Goal: Information Seeking & Learning: Check status

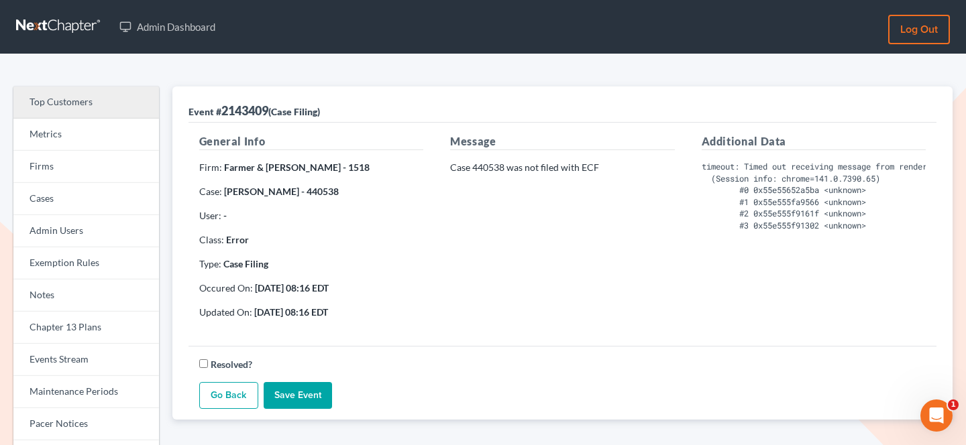
scroll to position [0, 62]
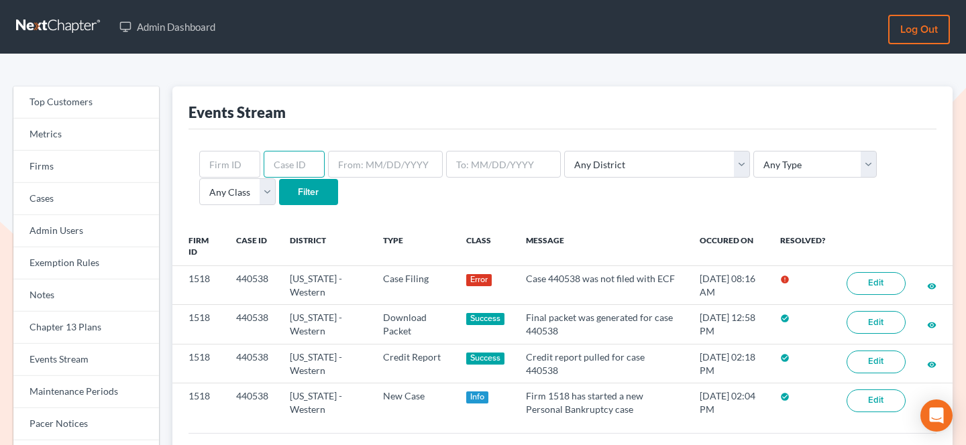
click at [284, 165] on input "text" at bounding box center [294, 164] width 61 height 27
paste input "341593"
type input "341593"
click at [279, 192] on input "Filter" at bounding box center [308, 192] width 59 height 27
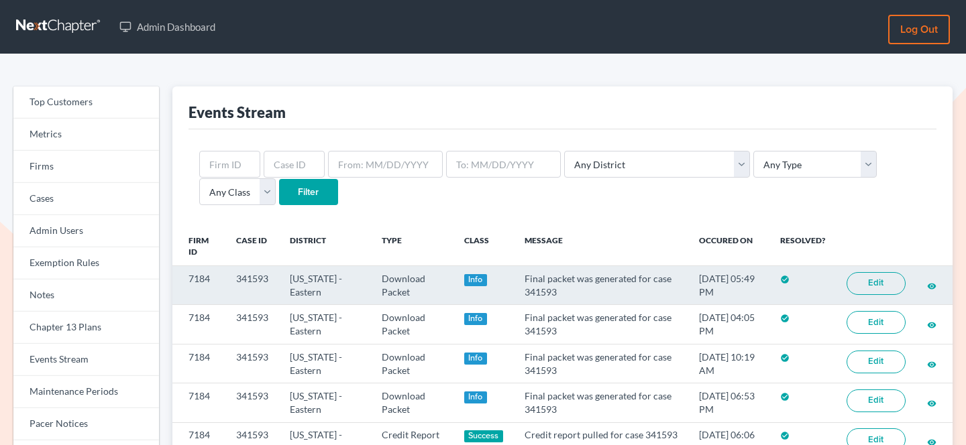
click at [258, 271] on td "341593" at bounding box center [252, 285] width 54 height 39
copy td "341593"
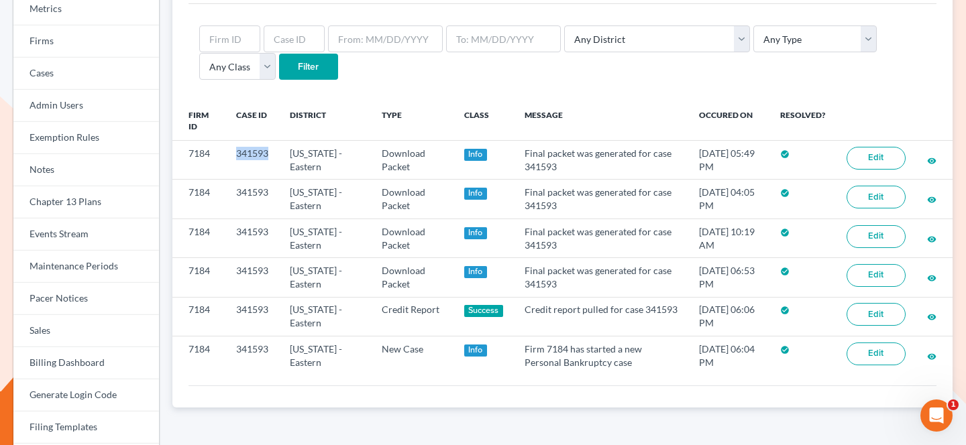
scroll to position [127, 0]
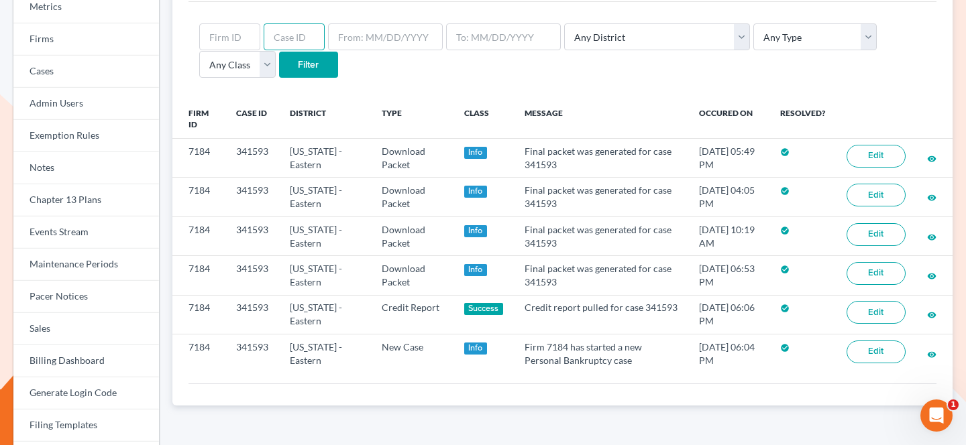
click at [296, 38] on input "text" at bounding box center [294, 36] width 61 height 27
paste input "315267"
type input "315267"
click at [279, 62] on input "Filter" at bounding box center [308, 65] width 59 height 27
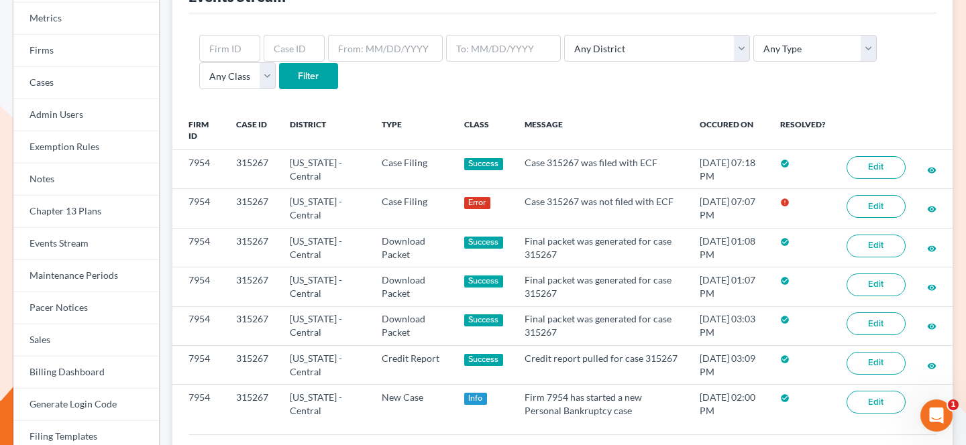
scroll to position [117, 0]
click at [276, 44] on input "text" at bounding box center [294, 47] width 61 height 27
paste input "440538"
type input "440538"
click at [279, 84] on input "Filter" at bounding box center [308, 75] width 59 height 27
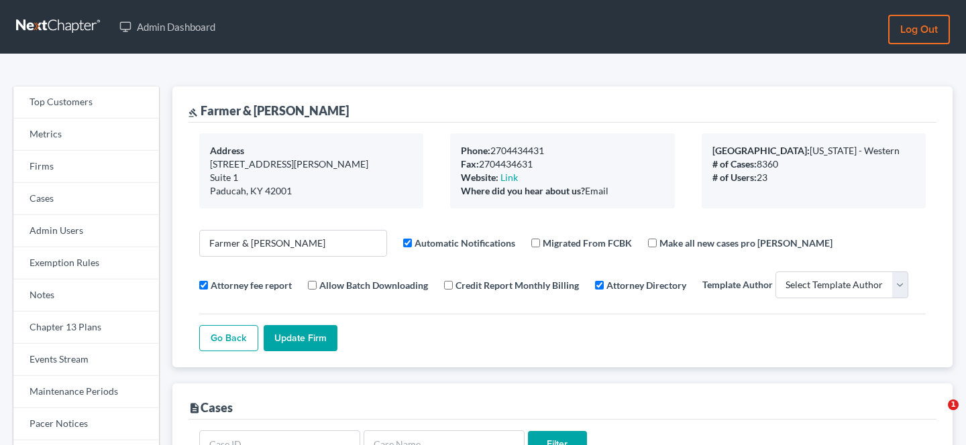
select select
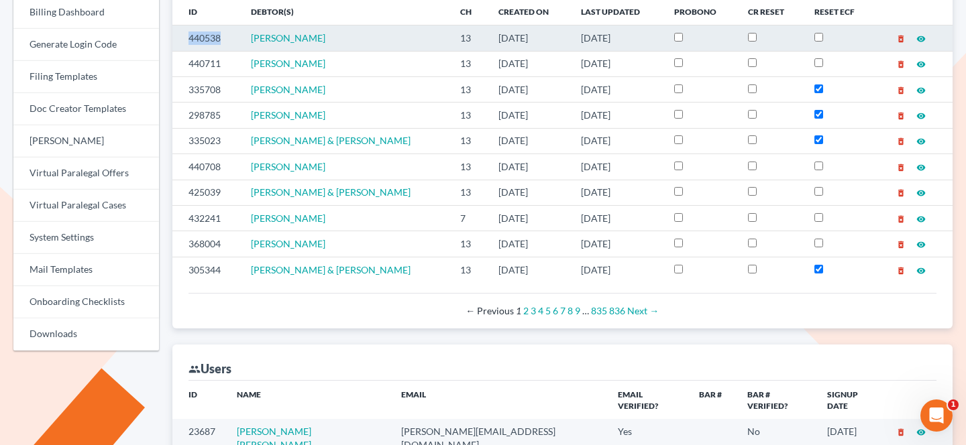
click at [207, 35] on td "440538" at bounding box center [206, 37] width 68 height 25
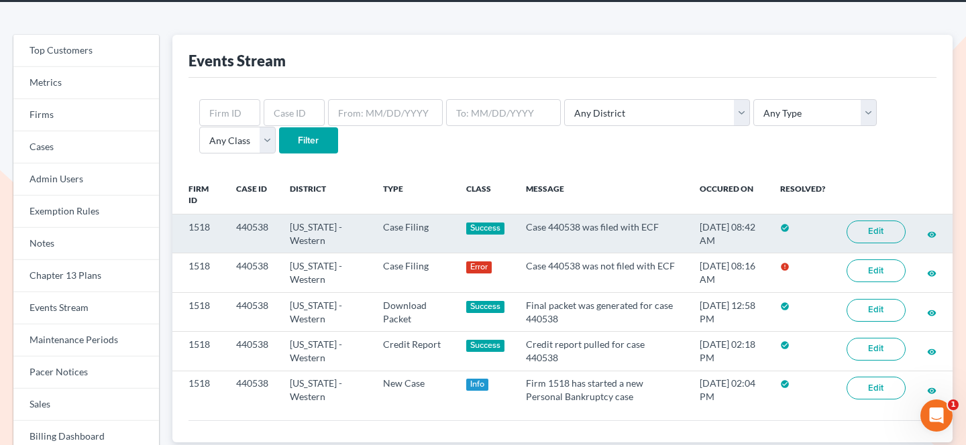
scroll to position [53, 0]
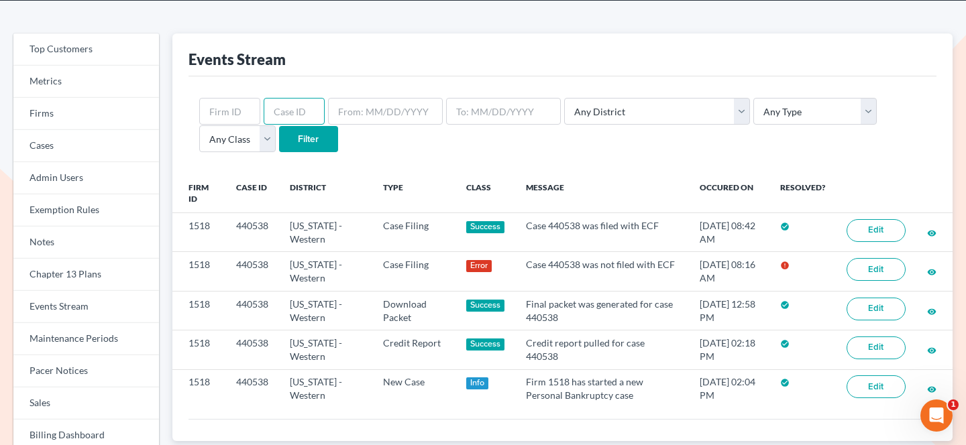
click at [289, 117] on input "text" at bounding box center [294, 111] width 61 height 27
paste input "315267"
type input "315267"
click at [279, 126] on input "Filter" at bounding box center [308, 139] width 59 height 27
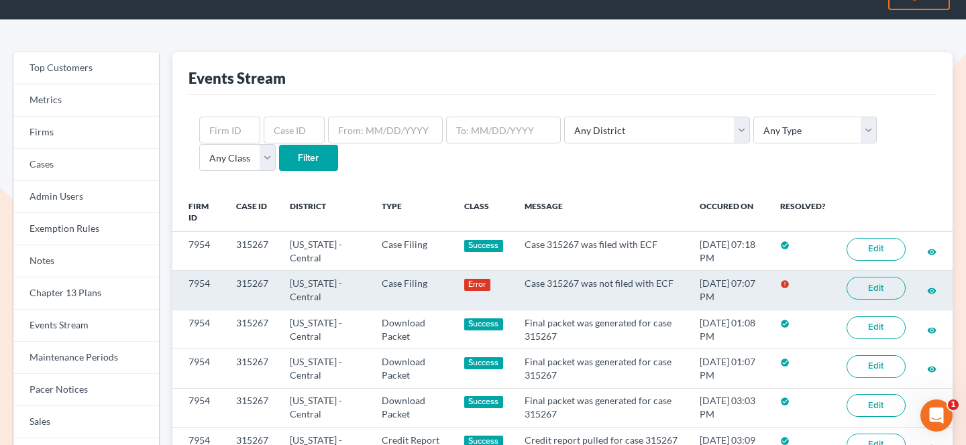
click at [894, 292] on link "Edit" at bounding box center [876, 288] width 59 height 23
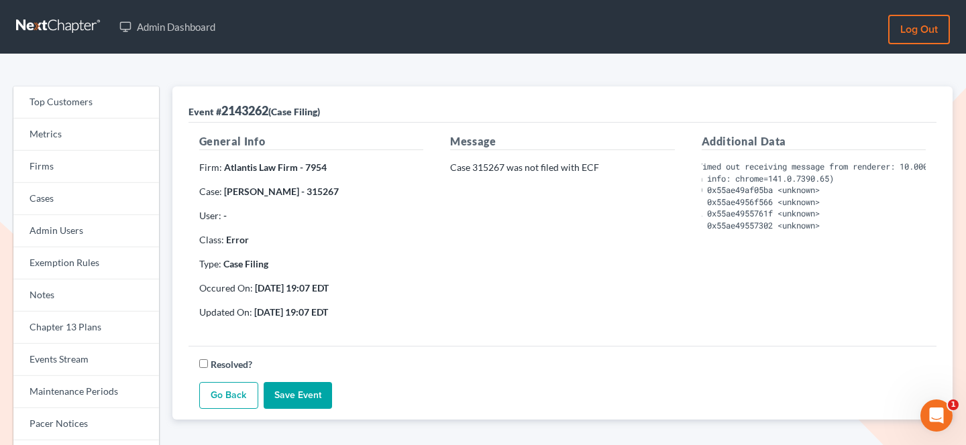
scroll to position [0, 62]
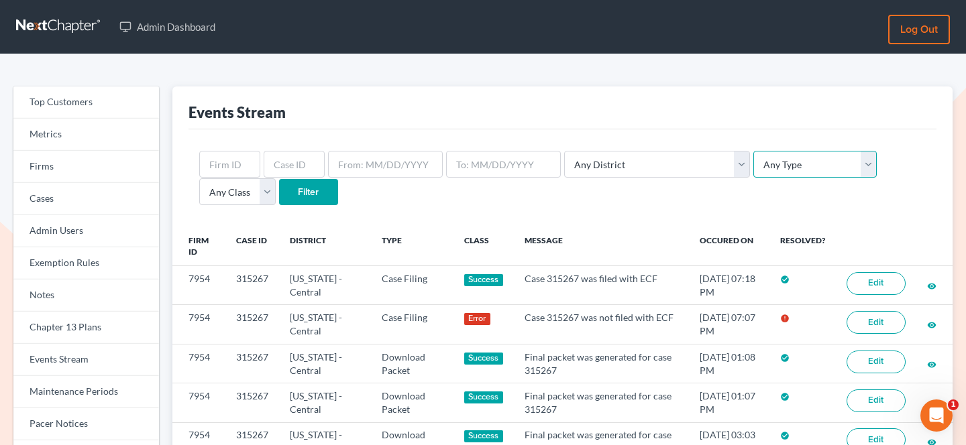
click at [755, 168] on select "Any Type Case Applied To Plan Case Archive Case Duplicate Case Filing Chapter 1…" at bounding box center [814, 164] width 123 height 27
select select "case_filing"
click at [753, 151] on select "Any Type Case Applied To Plan Case Archive Case Duplicate Case Filing Chapter 1…" at bounding box center [814, 164] width 123 height 27
click at [279, 197] on input "Filter" at bounding box center [308, 192] width 59 height 27
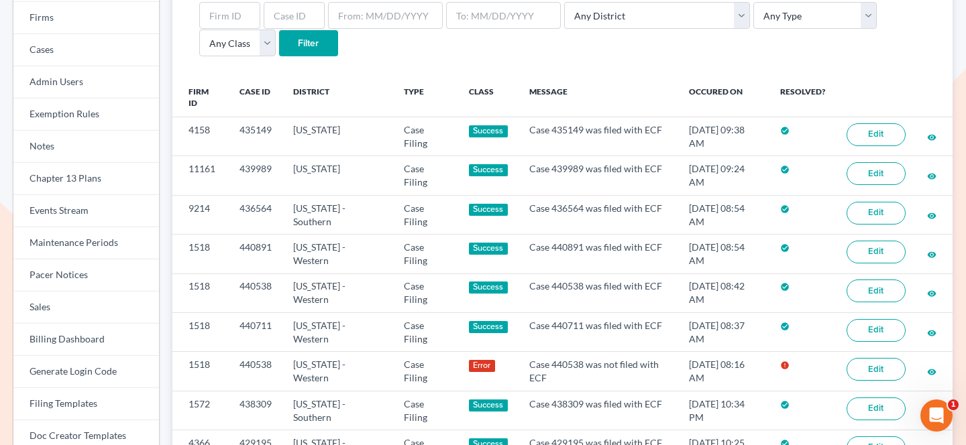
scroll to position [148, 0]
click at [758, 25] on select "Any Type Case Applied To Plan Case Archive Case Duplicate Case Filing Chapter 1…" at bounding box center [814, 16] width 123 height 27
select select "case_filing"
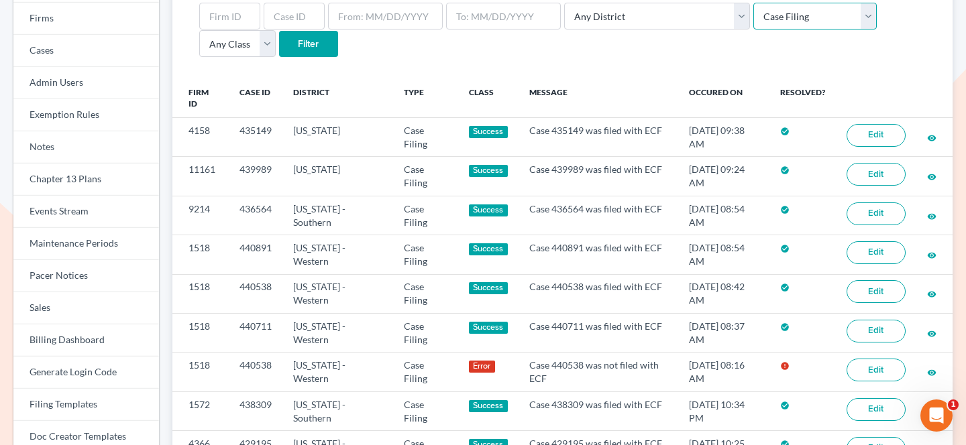
click at [753, 3] on select "Any Type Case Applied To Plan Case Archive Case Duplicate Case Filing Chapter 1…" at bounding box center [814, 16] width 123 height 27
click at [276, 30] on select "Any Class Success Error Info" at bounding box center [237, 43] width 76 height 27
select select "error"
click at [276, 30] on select "Any Class Success Error Info" at bounding box center [237, 43] width 76 height 27
click at [279, 48] on input "Filter" at bounding box center [308, 44] width 59 height 27
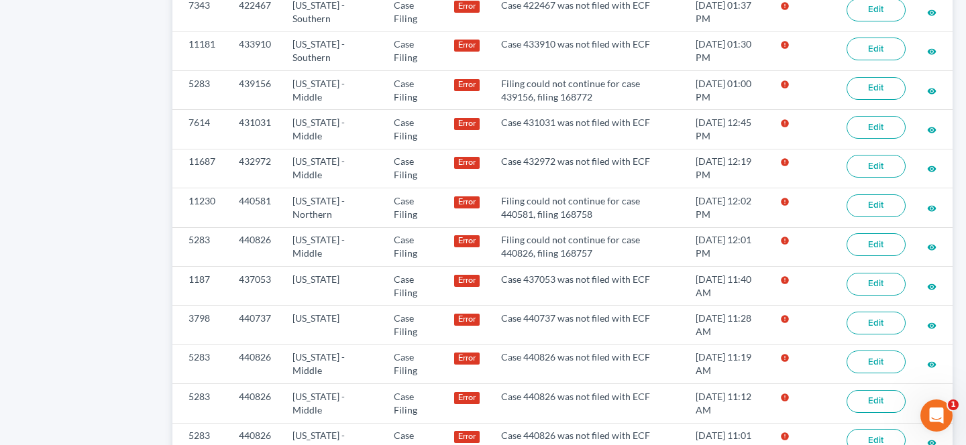
scroll to position [859, 0]
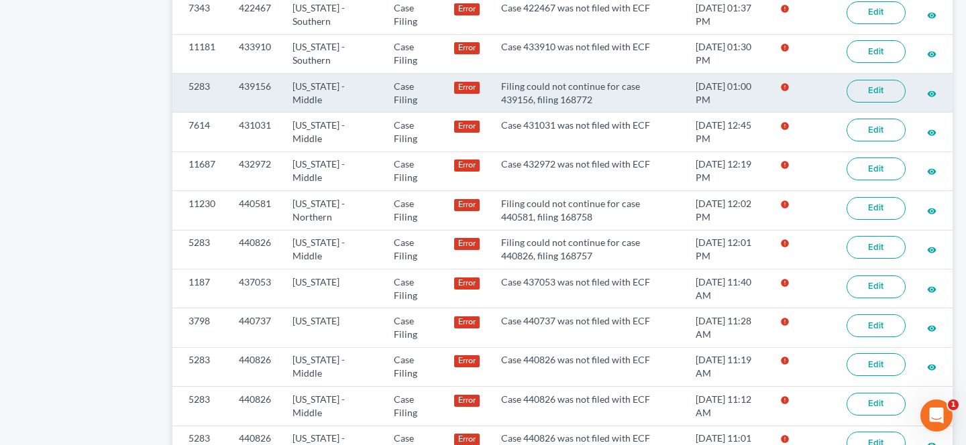
click at [252, 85] on td "439156" at bounding box center [255, 92] width 54 height 39
copy td "439156"
click at [873, 100] on link "Edit" at bounding box center [876, 91] width 59 height 23
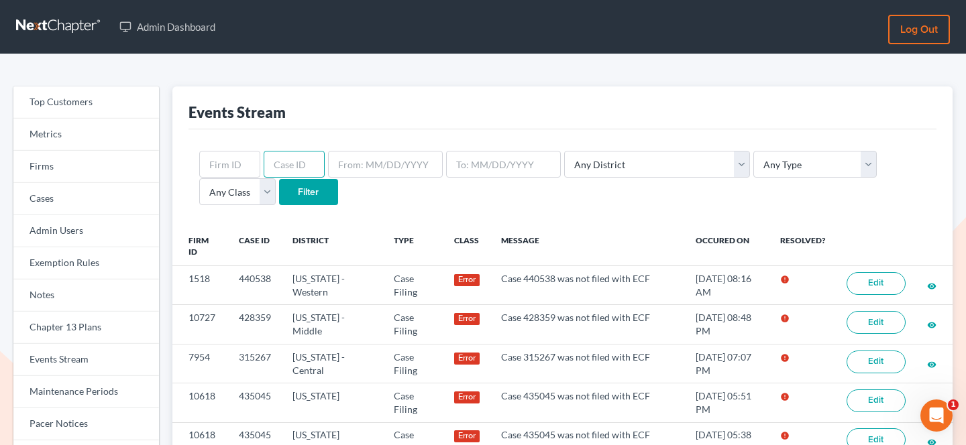
click at [305, 158] on input "text" at bounding box center [294, 164] width 61 height 27
paste input "439156"
type input "439156"
click at [279, 179] on input "Filter" at bounding box center [308, 192] width 59 height 27
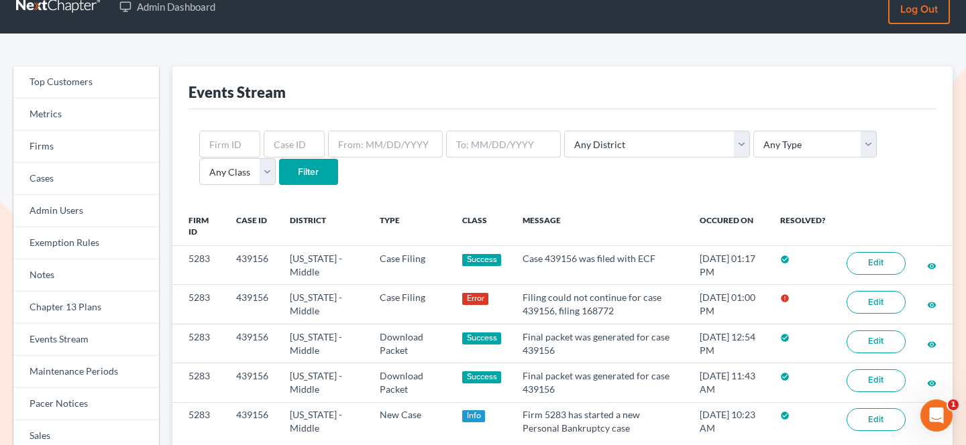
scroll to position [21, 0]
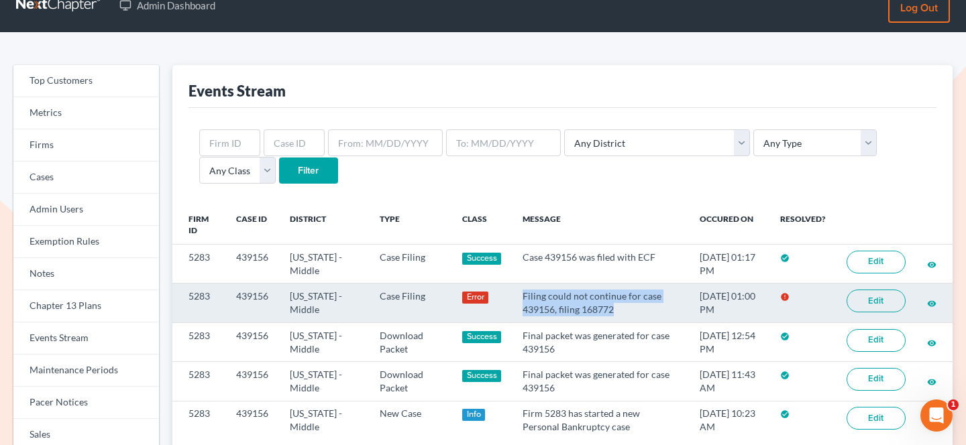
drag, startPoint x: 512, startPoint y: 297, endPoint x: 619, endPoint y: 304, distance: 107.5
click at [619, 304] on td "Filing could not continue for case 439156, filing 168772" at bounding box center [600, 303] width 177 height 39
copy td "Filing could not continue for case 439156, filing 168772"
